Goal: Task Accomplishment & Management: Manage account settings

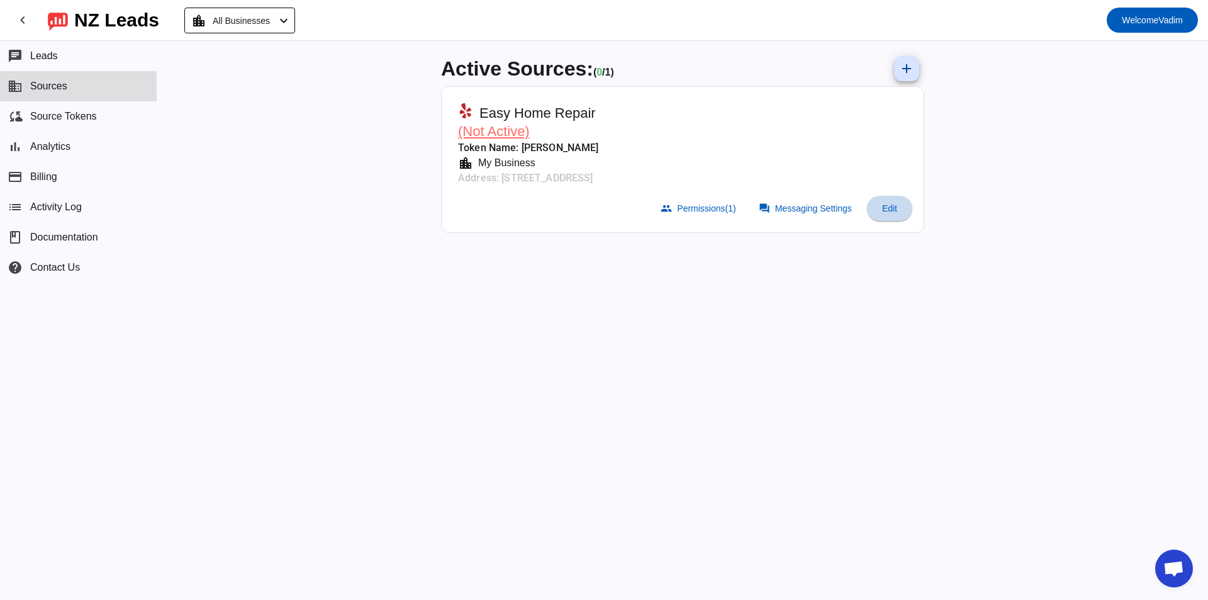
click at [889, 206] on span "Edit" at bounding box center [889, 208] width 15 height 10
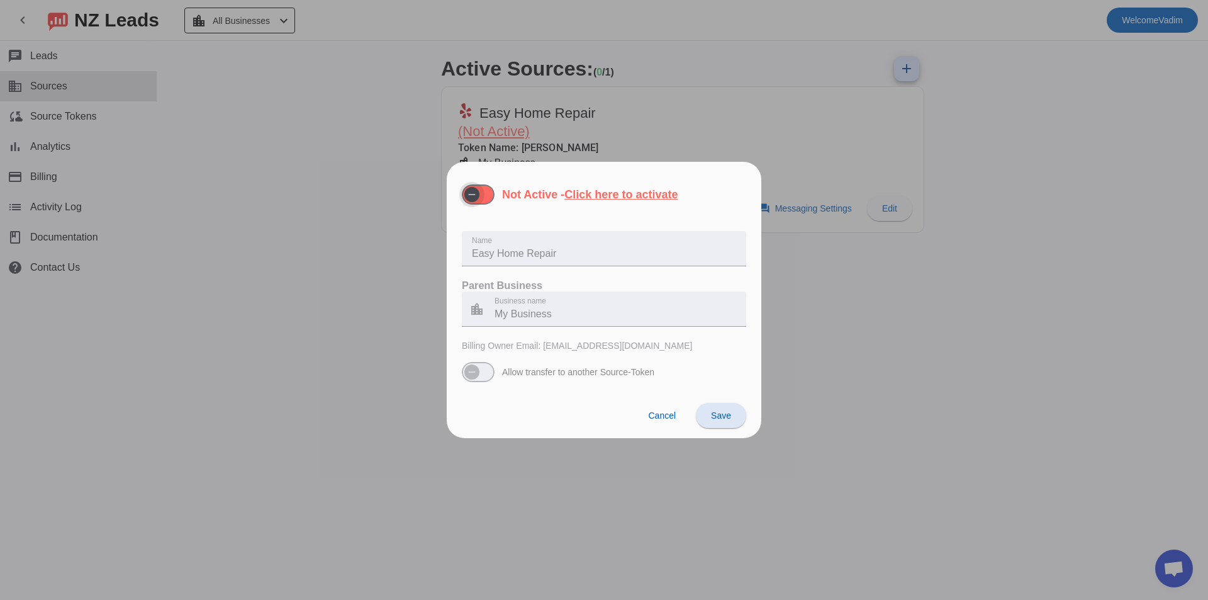
click at [469, 190] on icon "button" at bounding box center [472, 194] width 10 height 10
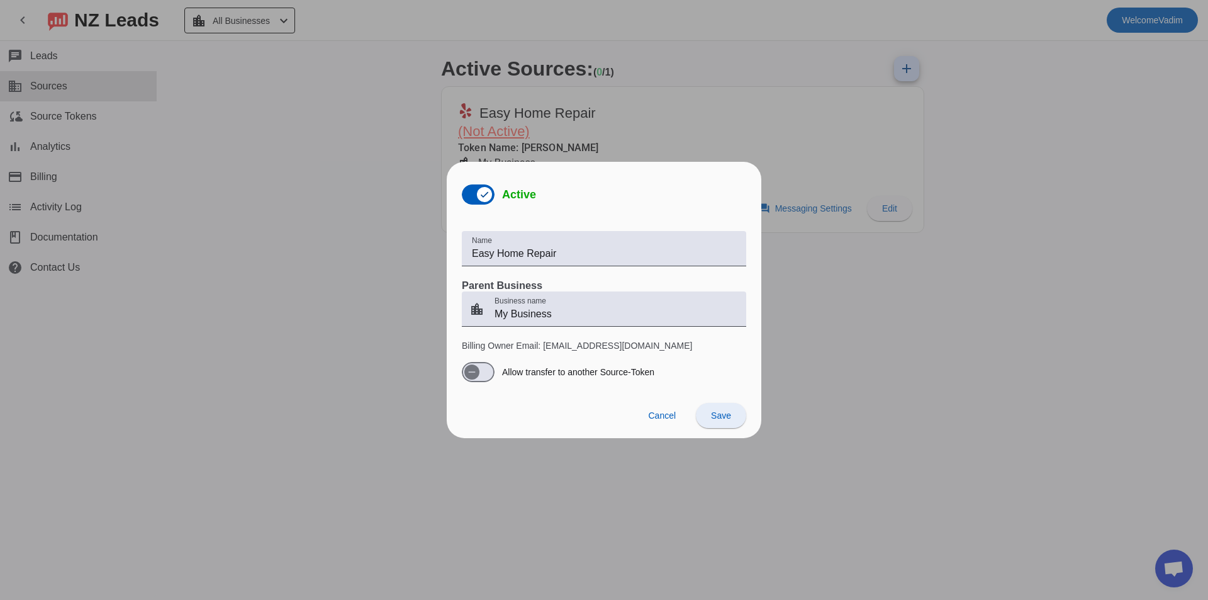
click at [719, 413] on span "Save" at bounding box center [721, 415] width 20 height 10
click at [657, 417] on span "Cancel" at bounding box center [662, 415] width 28 height 10
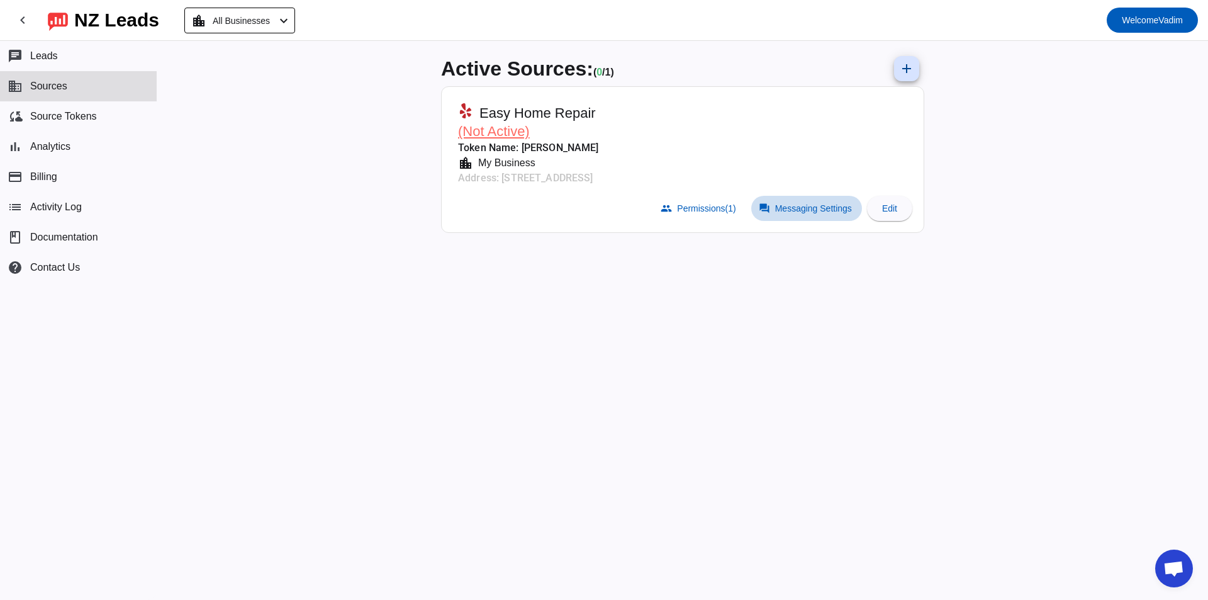
click at [787, 206] on span "Messaging Settings" at bounding box center [813, 208] width 77 height 10
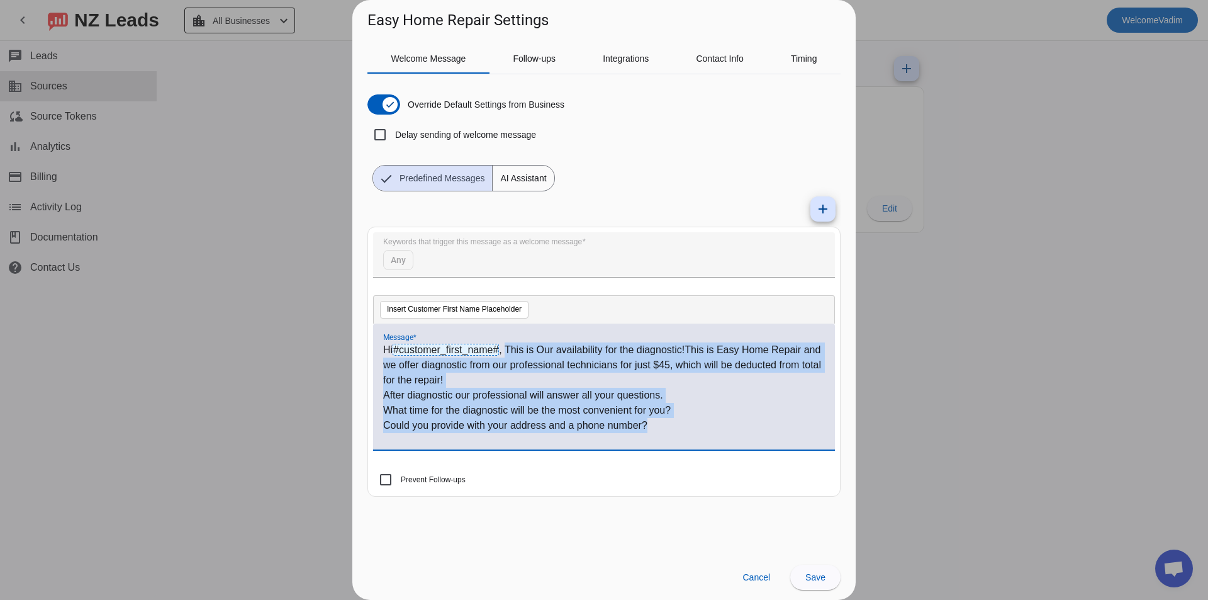
drag, startPoint x: 656, startPoint y: 423, endPoint x: 508, endPoint y: 352, distance: 164.9
click at [508, 352] on div "Hi #customer_first_name# , This is Our availability for the diagnostic!This is …" at bounding box center [604, 393] width 442 height 102
paste div
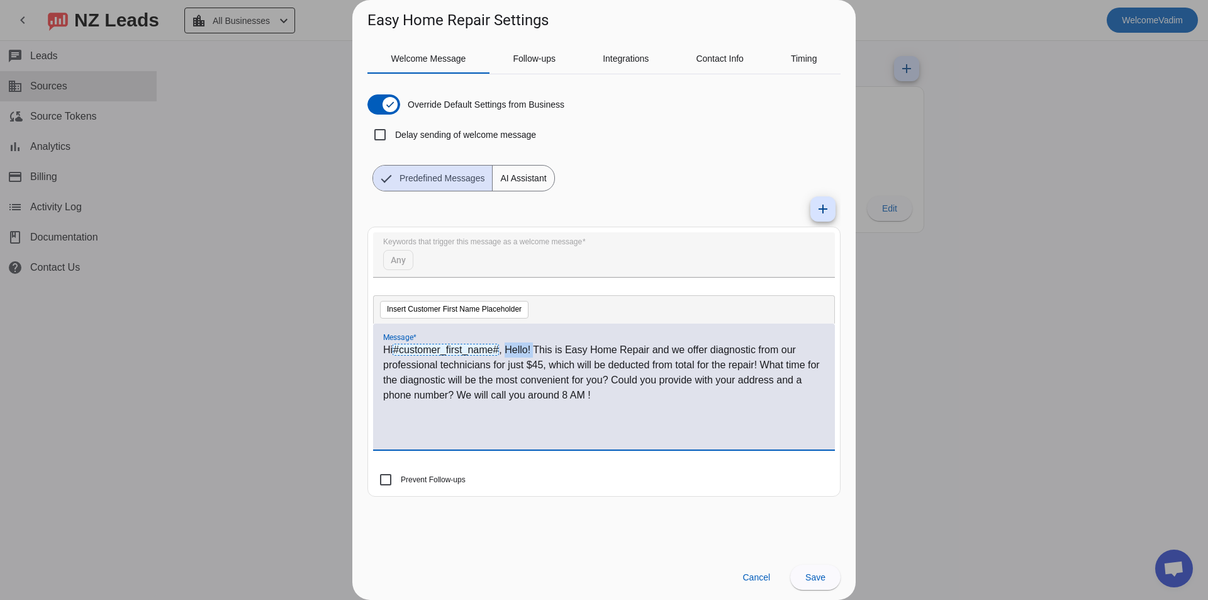
drag, startPoint x: 534, startPoint y: 349, endPoint x: 508, endPoint y: 354, distance: 26.4
click at [508, 354] on p "Hi #customer_first_name# , Hello! This is Easy Home Repair and we offer diagnos…" at bounding box center [604, 372] width 442 height 60
click at [803, 574] on span at bounding box center [815, 577] width 50 height 30
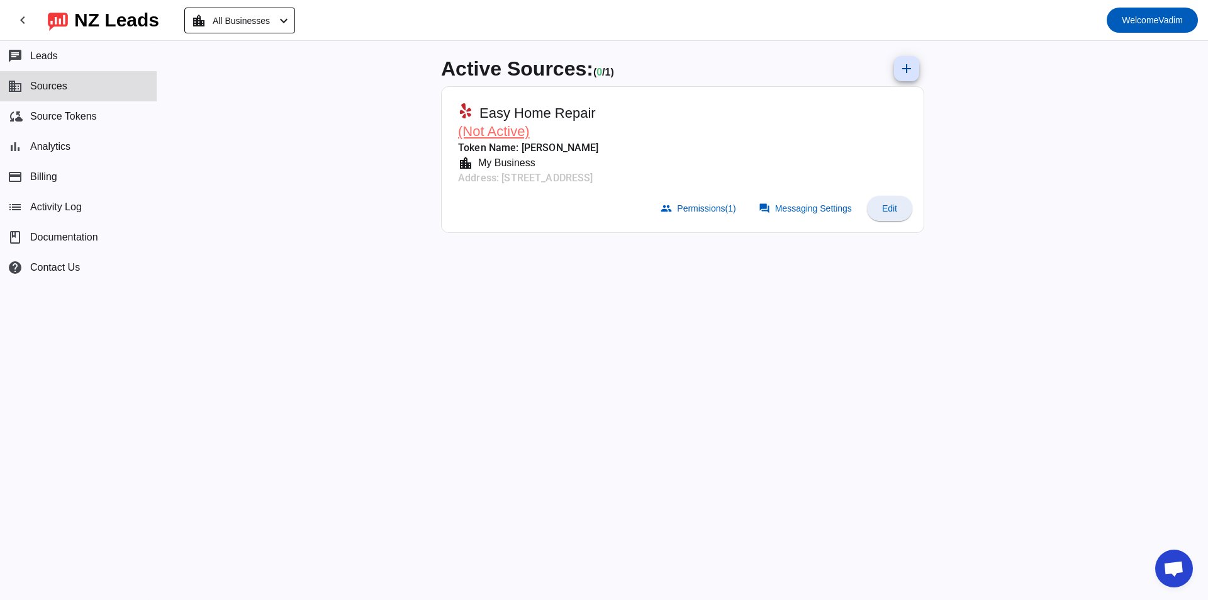
click at [890, 209] on span "Edit" at bounding box center [889, 208] width 15 height 10
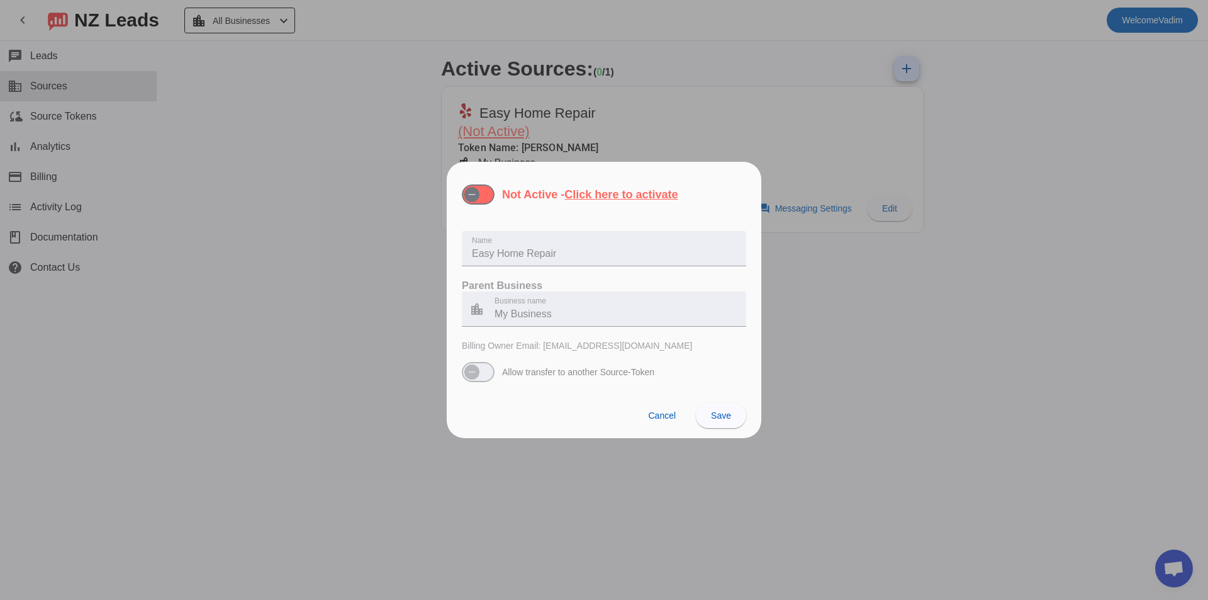
click at [497, 193] on div "Not Active - Click here to activate" at bounding box center [570, 194] width 216 height 20
click at [488, 193] on span "button" at bounding box center [478, 194] width 33 height 20
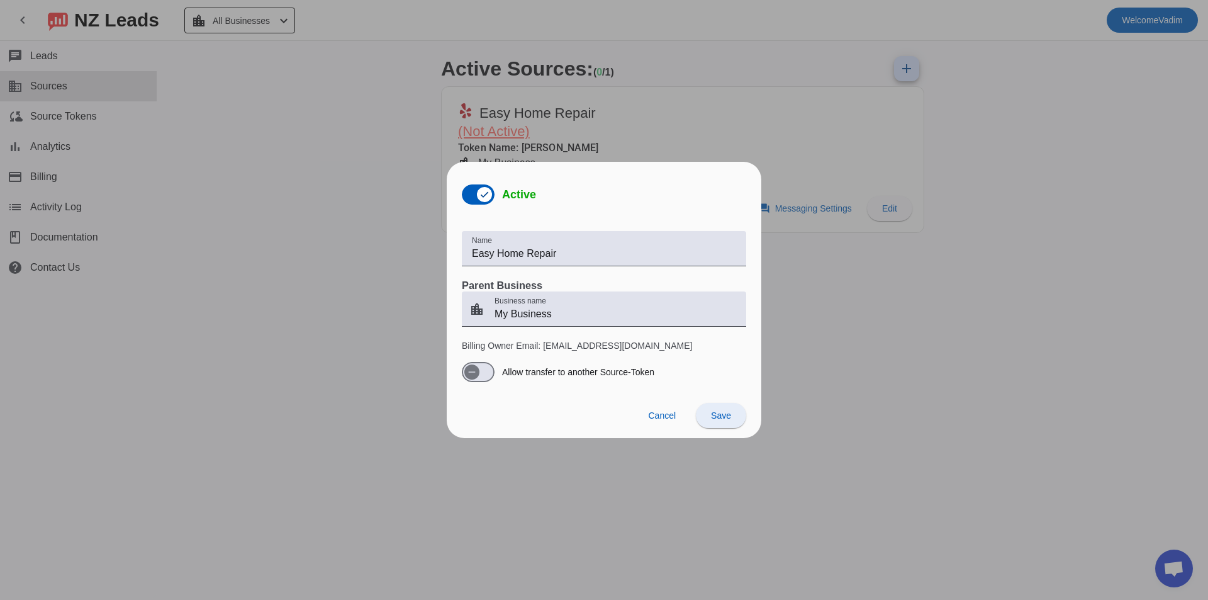
click at [729, 415] on span "Save" at bounding box center [721, 415] width 20 height 10
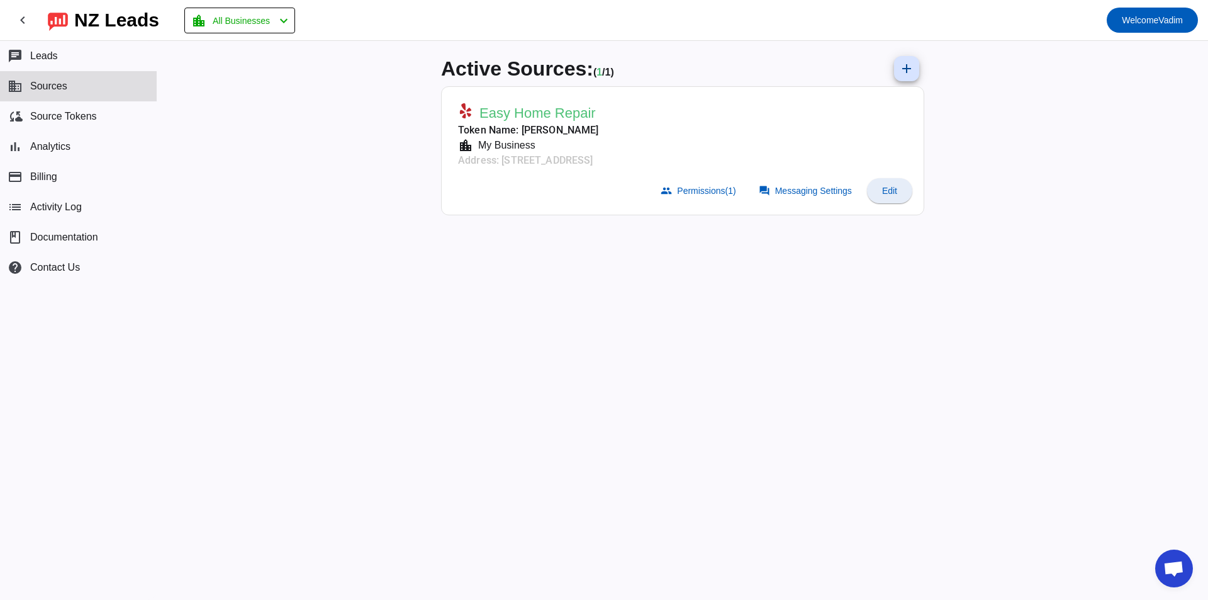
click at [885, 191] on span "Edit" at bounding box center [889, 191] width 15 height 10
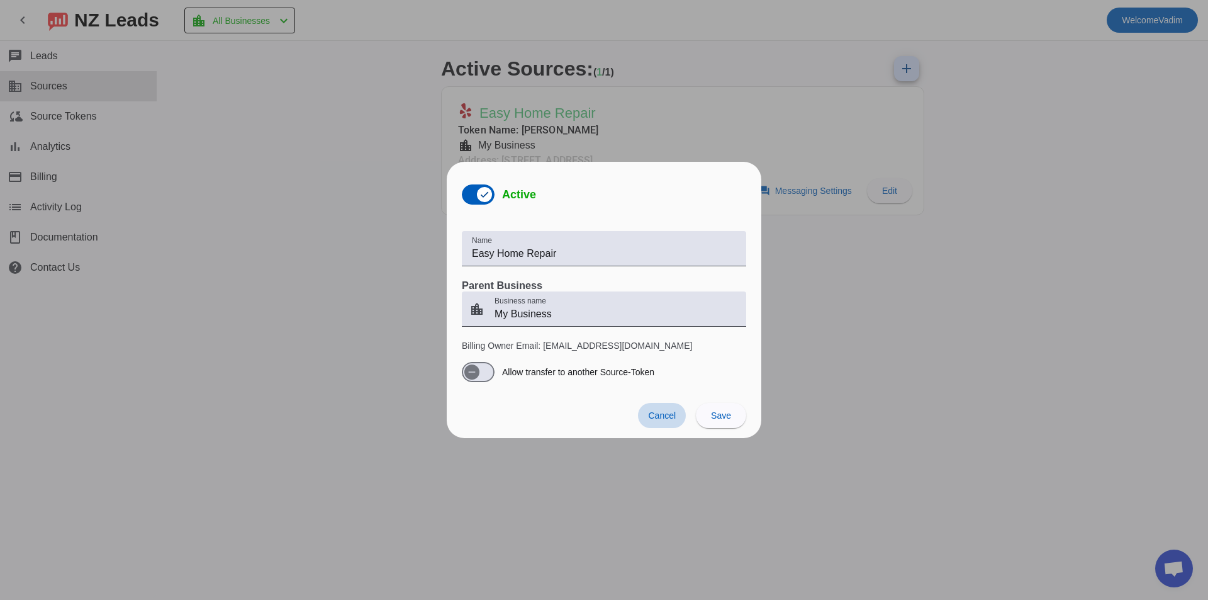
click at [665, 414] on span "Cancel" at bounding box center [662, 415] width 28 height 10
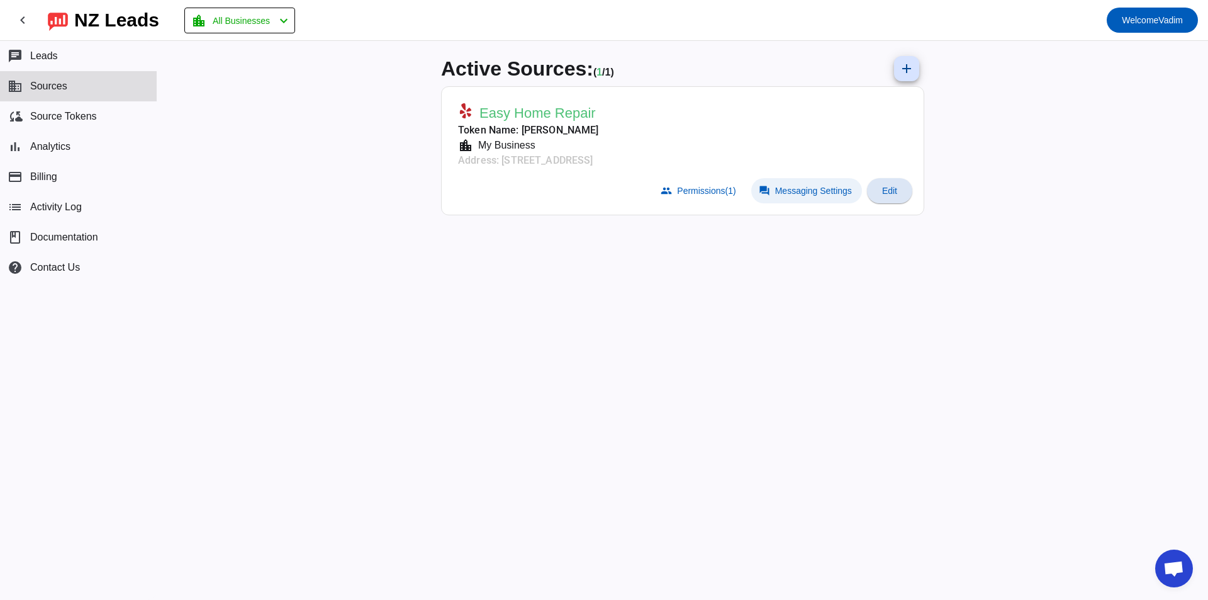
click at [812, 192] on span "Messaging Settings" at bounding box center [813, 191] width 77 height 10
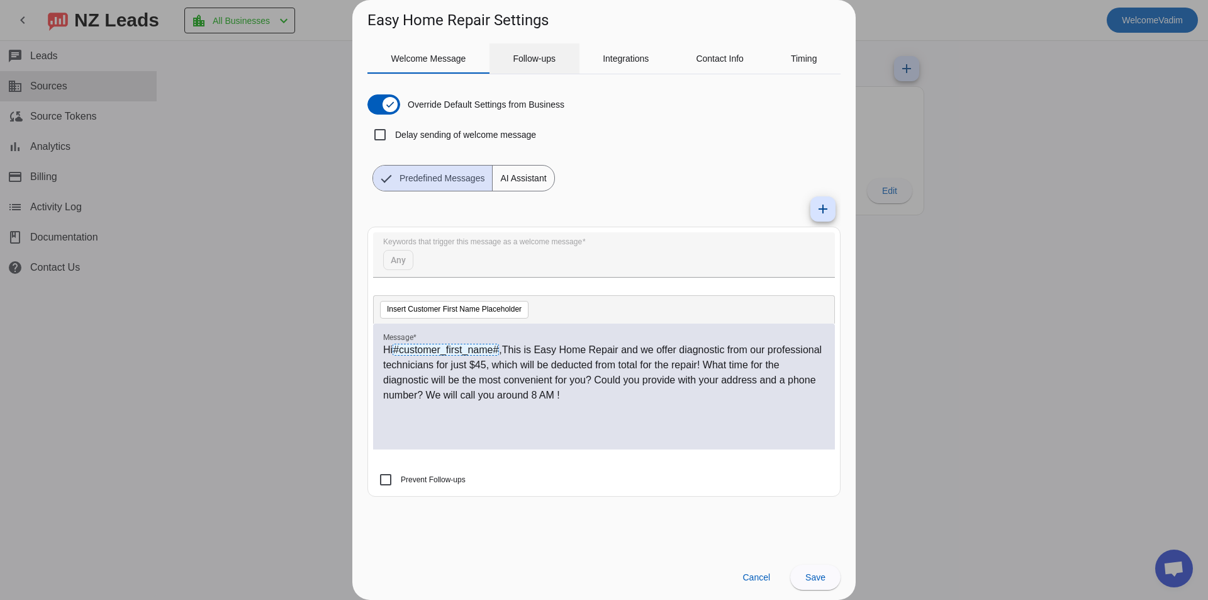
click at [520, 65] on span "Follow-ups" at bounding box center [534, 58] width 43 height 30
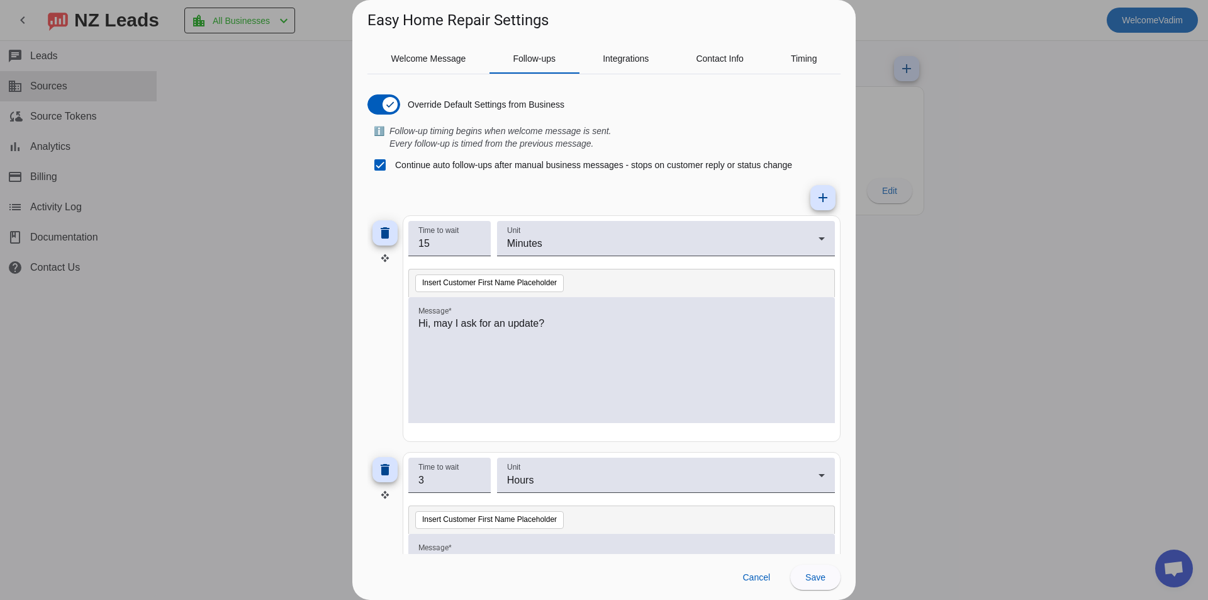
click at [514, 165] on label "Continue auto follow-ups after manual business messages - stops on customer rep…" at bounding box center [593, 165] width 400 height 13
click at [393, 165] on input "Continue auto follow-ups after manual business messages - stops on customer rep…" at bounding box center [379, 164] width 25 height 25
checkbox input "false"
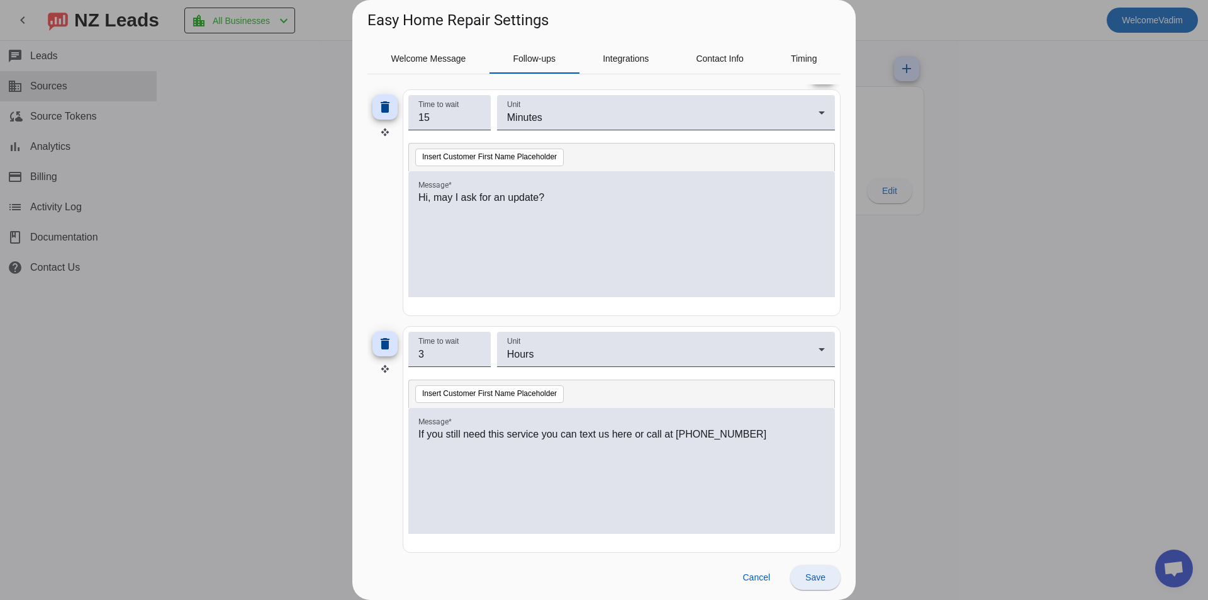
click at [819, 579] on span "Save" at bounding box center [815, 577] width 20 height 10
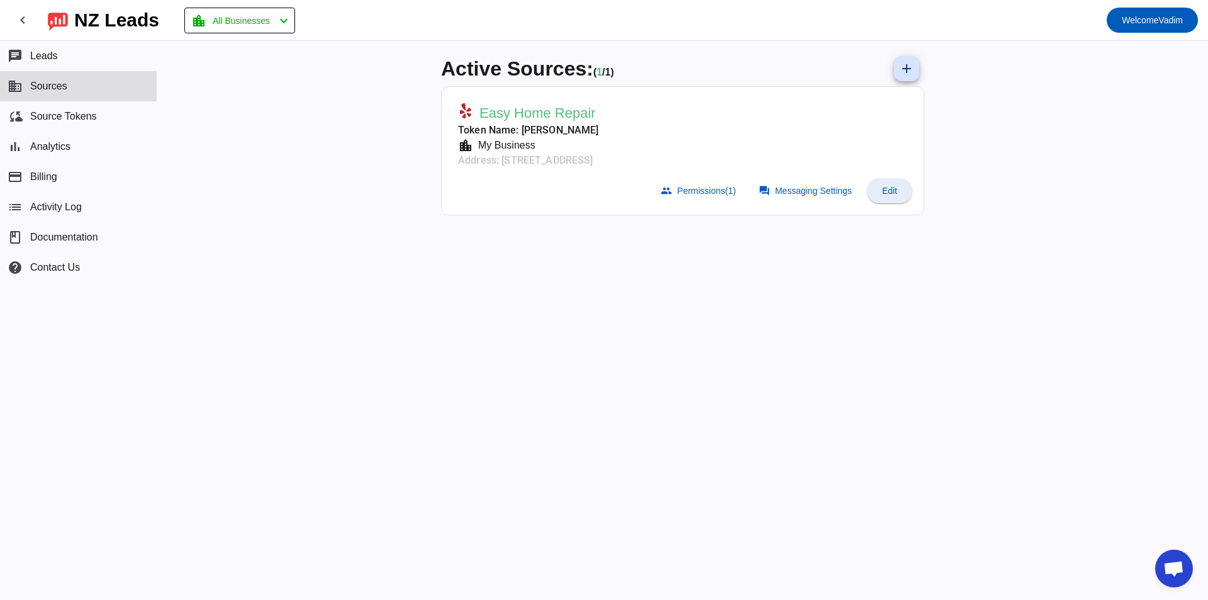
click at [878, 192] on span at bounding box center [889, 191] width 45 height 30
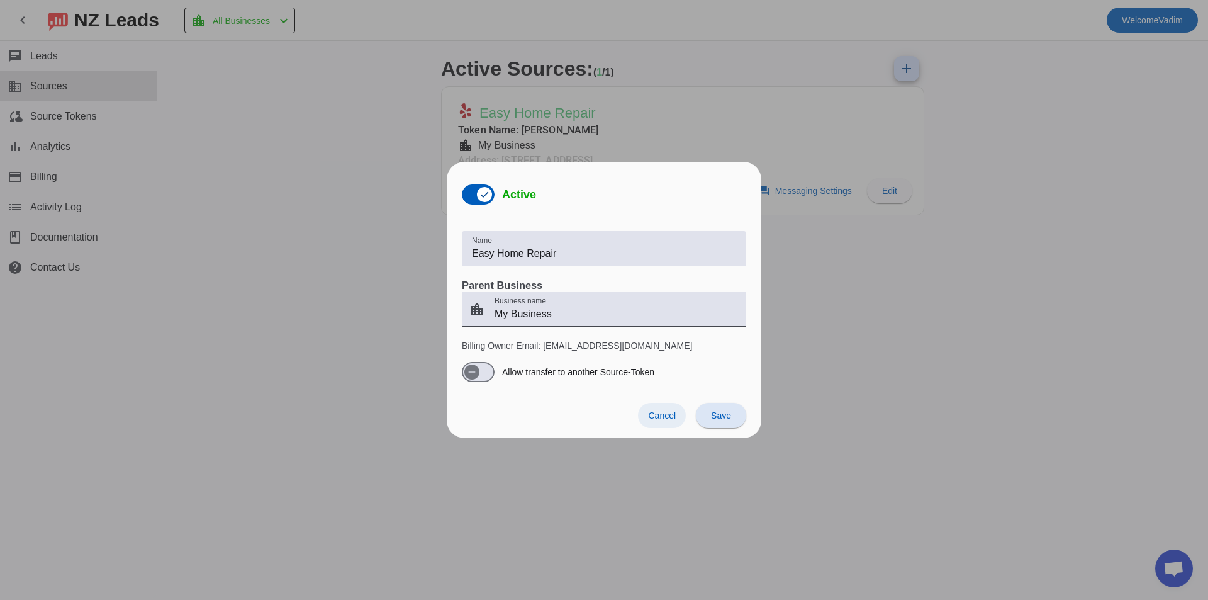
click at [665, 419] on span "Cancel" at bounding box center [662, 415] width 28 height 10
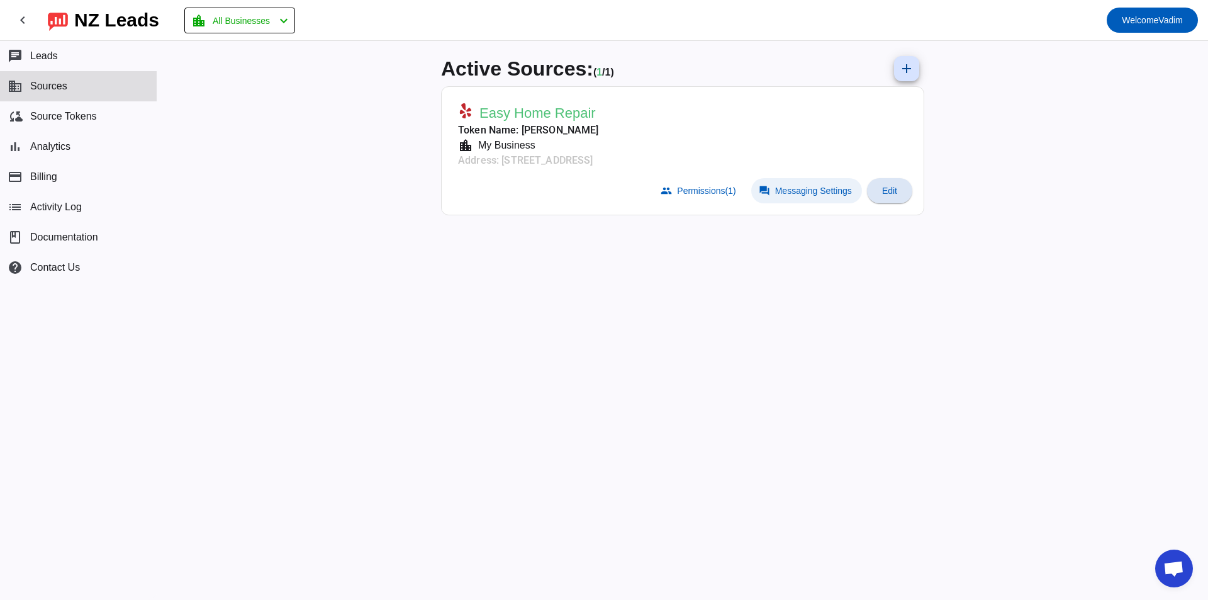
click at [797, 195] on span "Messaging Settings" at bounding box center [813, 191] width 77 height 10
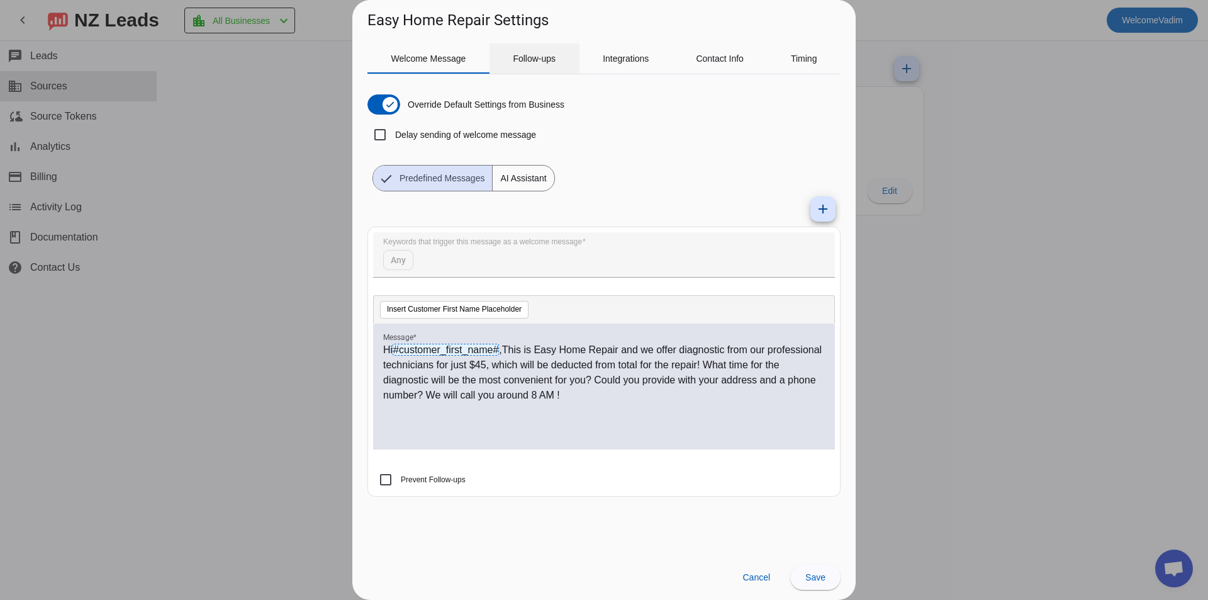
click at [550, 52] on span "Follow-ups" at bounding box center [534, 58] width 43 height 30
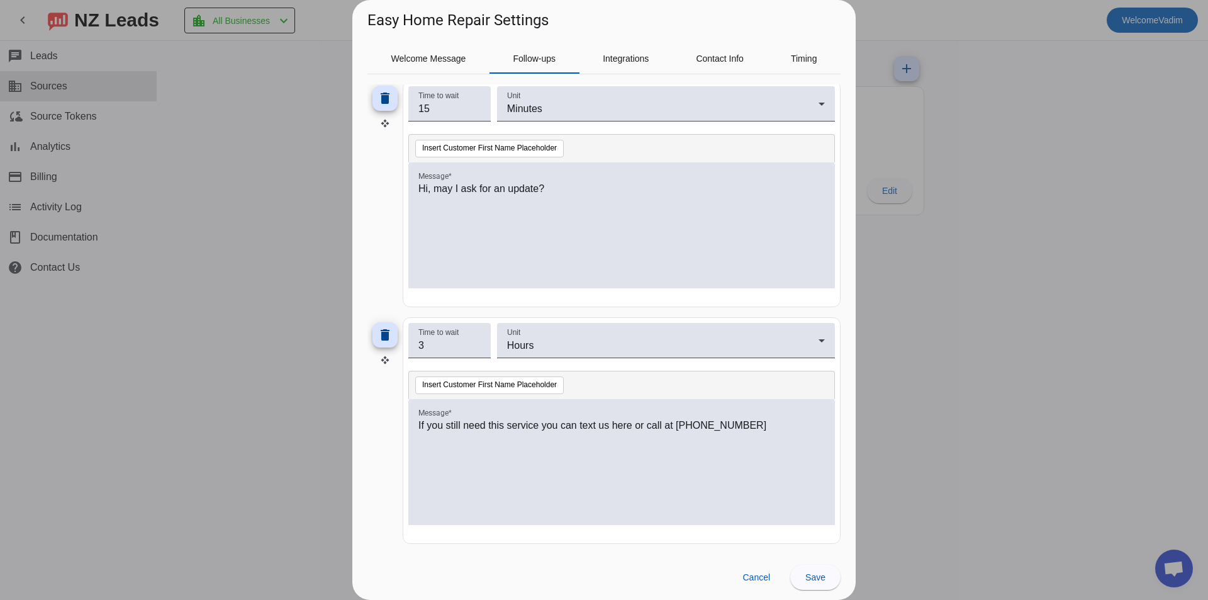
scroll to position [9, 0]
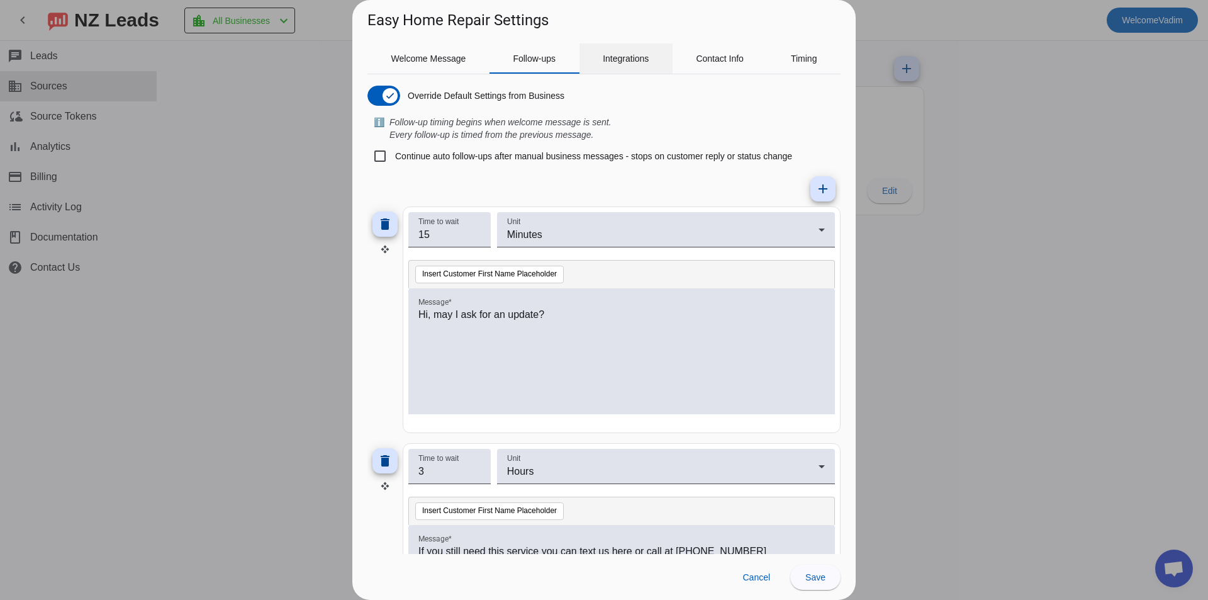
click at [613, 63] on span "Integrations" at bounding box center [626, 58] width 46 height 9
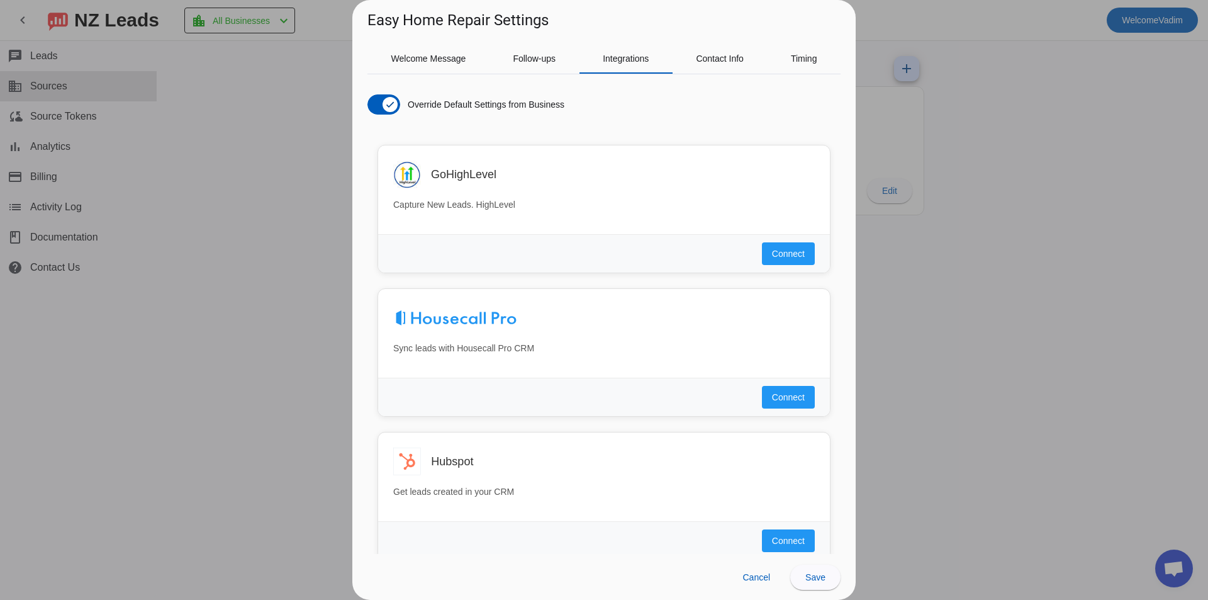
scroll to position [0, 0]
click at [687, 45] on div "Contact Info" at bounding box center [720, 58] width 95 height 30
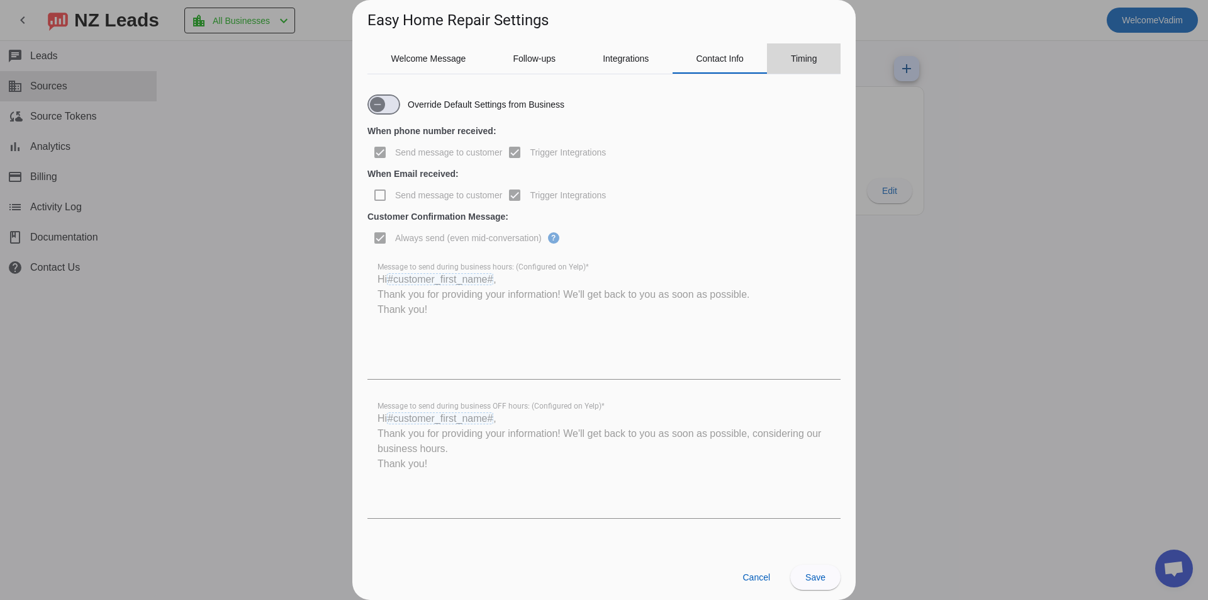
click at [781, 60] on div "Timing" at bounding box center [804, 58] width 74 height 30
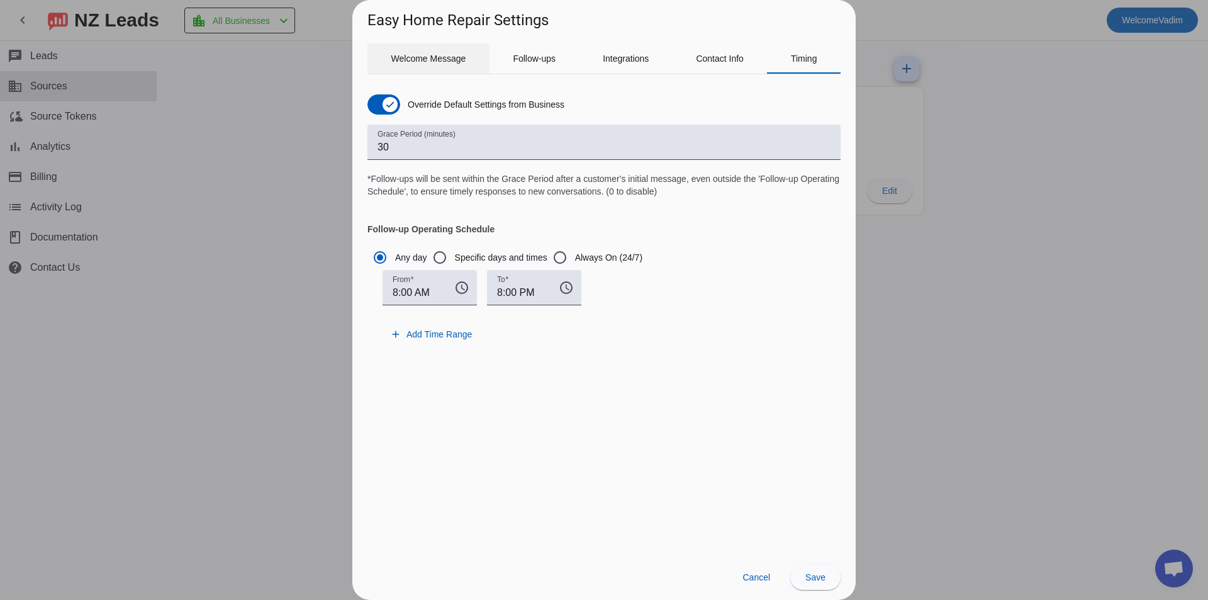
click at [431, 65] on span "Welcome Message" at bounding box center [428, 58] width 75 height 30
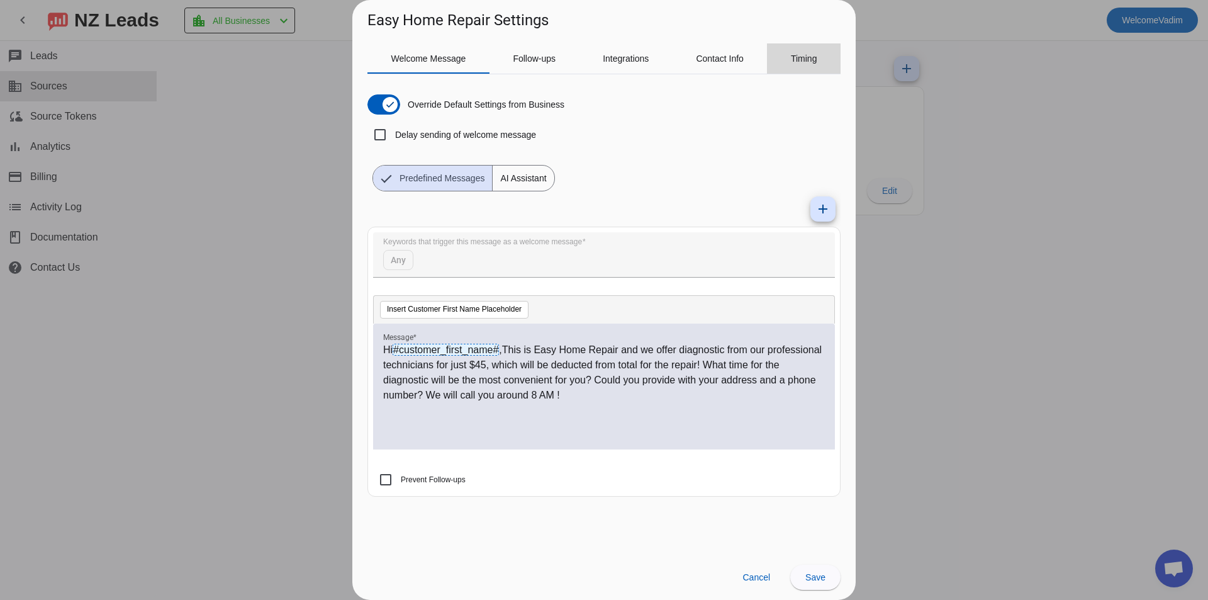
click at [793, 65] on span "Timing" at bounding box center [804, 58] width 26 height 30
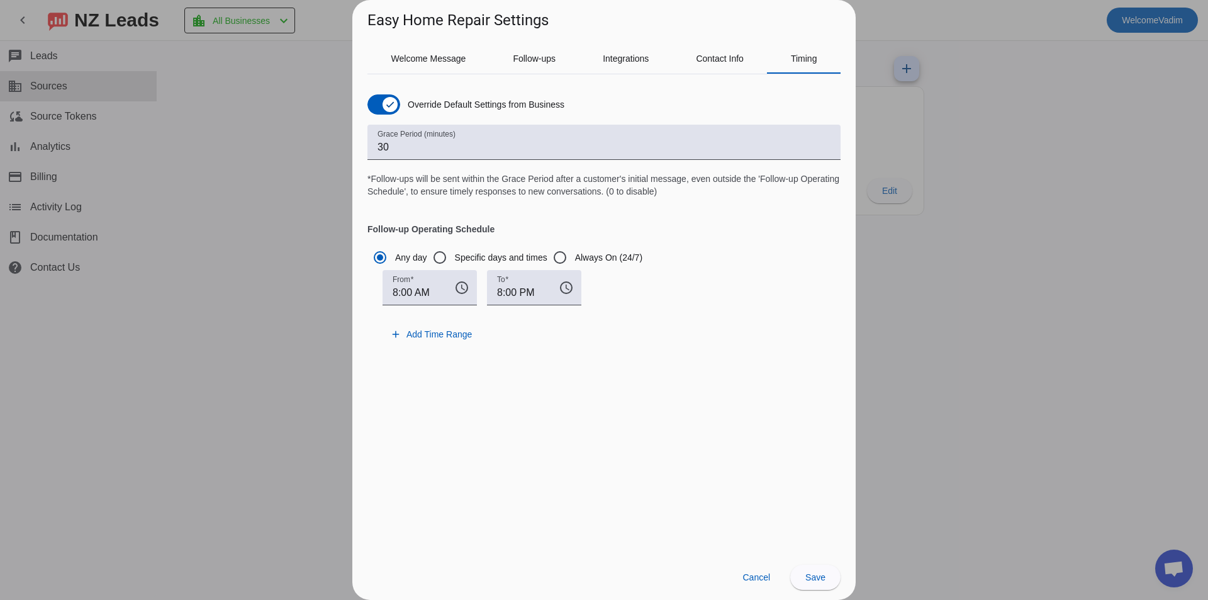
click at [403, 104] on div "Override Default Settings from Business" at bounding box center [465, 104] width 197 height 20
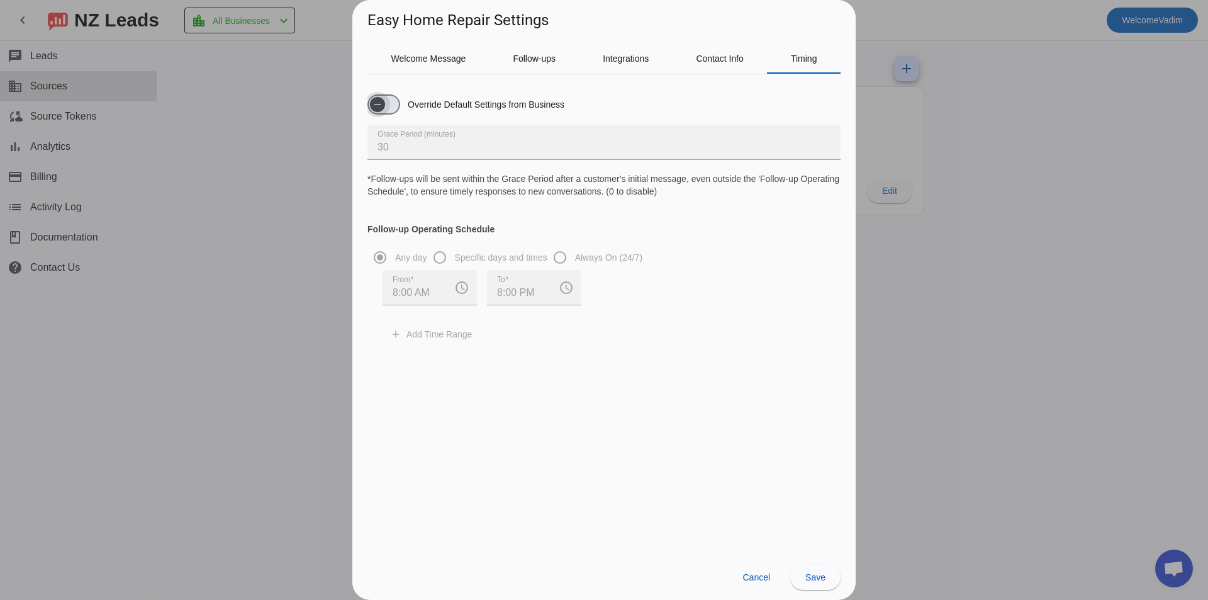
click at [372, 107] on icon "button" at bounding box center [377, 104] width 10 height 10
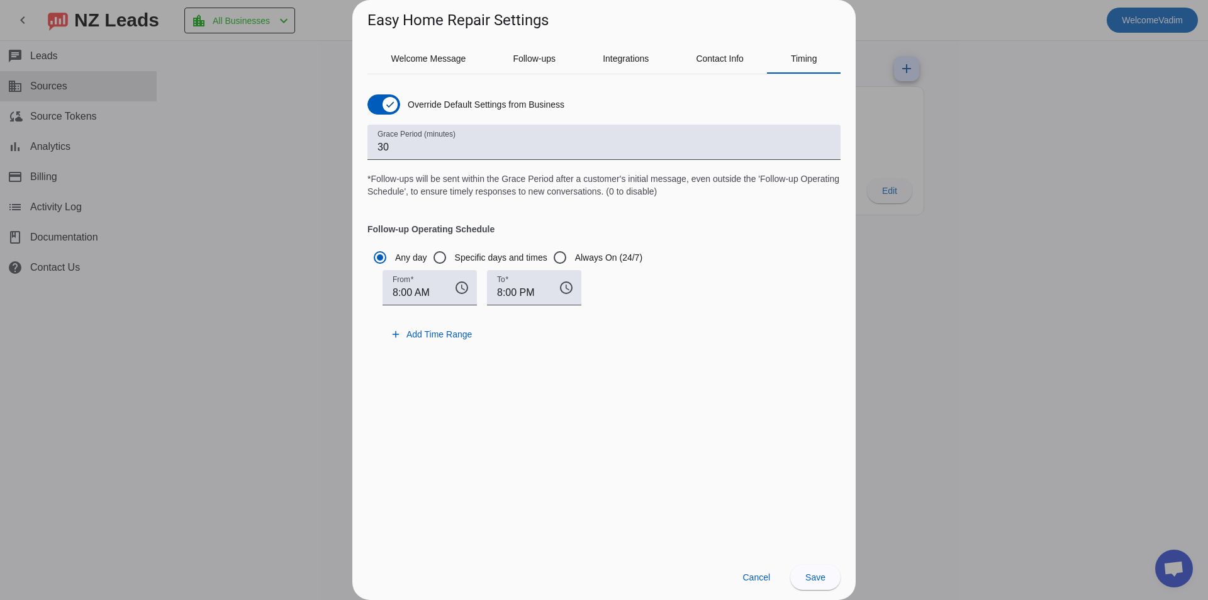
click at [466, 77] on div "Override Default Settings from Business Grace Period (minutes) 30 *Follow-ups w…" at bounding box center [603, 214] width 473 height 281
click at [497, 60] on div "Follow-ups" at bounding box center [535, 58] width 90 height 30
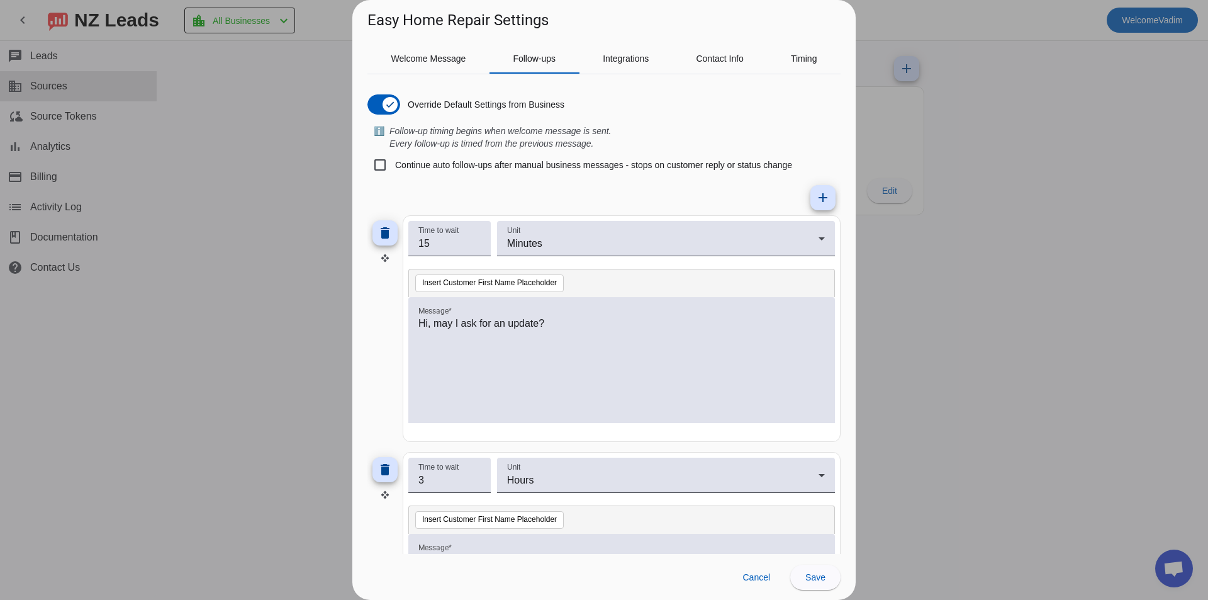
click at [1044, 277] on div at bounding box center [604, 300] width 1208 height 600
